Goal: Navigation & Orientation: Find specific page/section

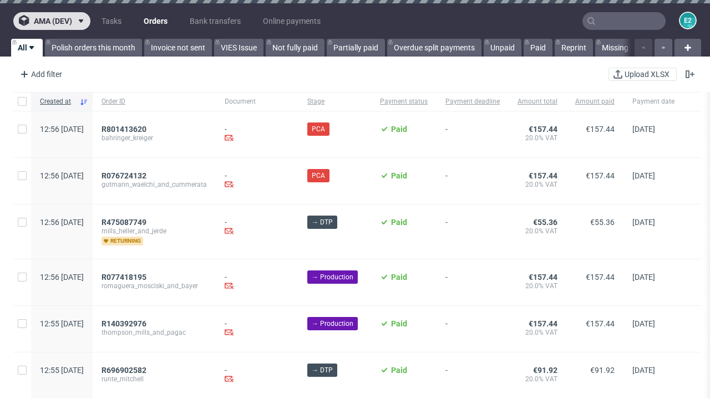
click at [52, 21] on span "ama (dev)" at bounding box center [53, 21] width 38 height 8
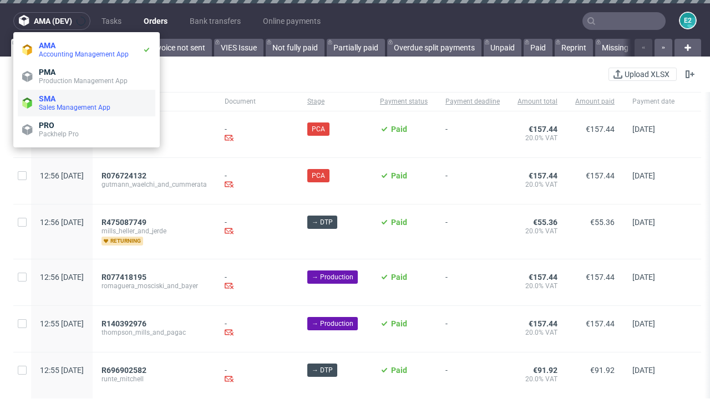
click at [86, 103] on span "Sales Management App" at bounding box center [95, 107] width 112 height 9
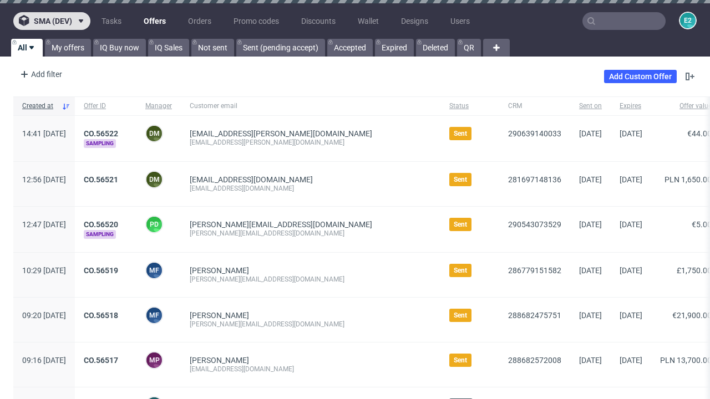
click at [52, 21] on span "sma (dev)" at bounding box center [53, 21] width 38 height 8
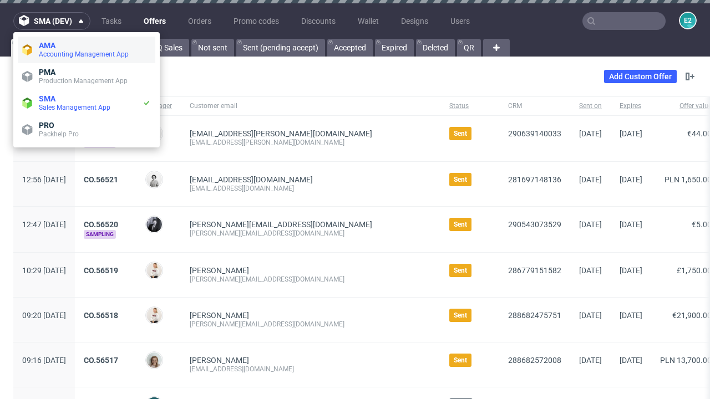
click at [86, 50] on span "Accounting Management App" at bounding box center [95, 54] width 112 height 9
